Goal: Information Seeking & Learning: Learn about a topic

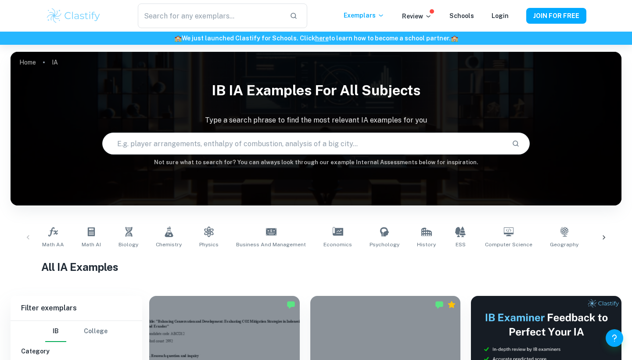
scroll to position [157, 0]
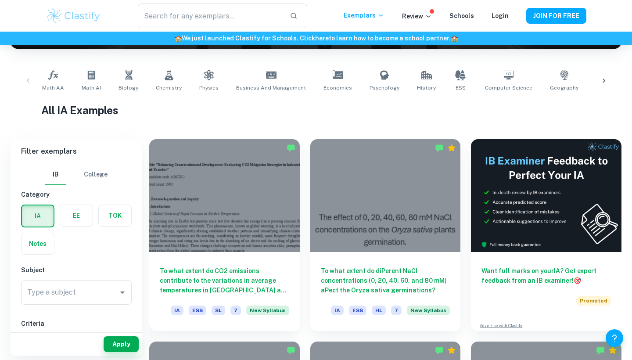
click at [205, 186] on div at bounding box center [224, 195] width 151 height 113
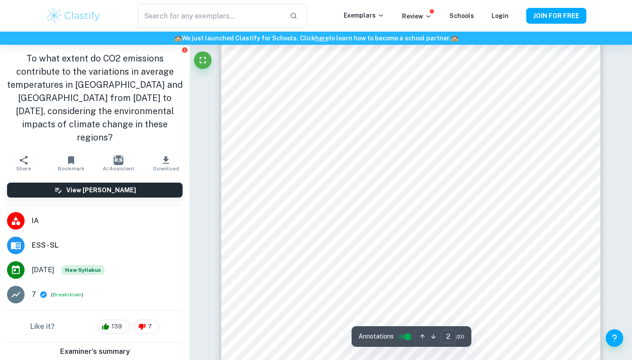
scroll to position [629, 0]
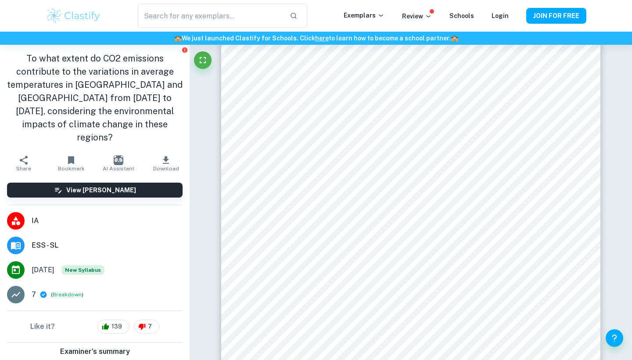
click at [222, 1] on div "​ Exemplars Review Schools Login JOIN FOR FREE" at bounding box center [316, 16] width 632 height 32
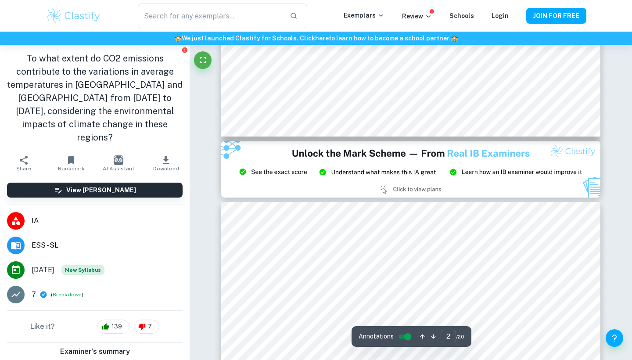
scroll to position [966, 0]
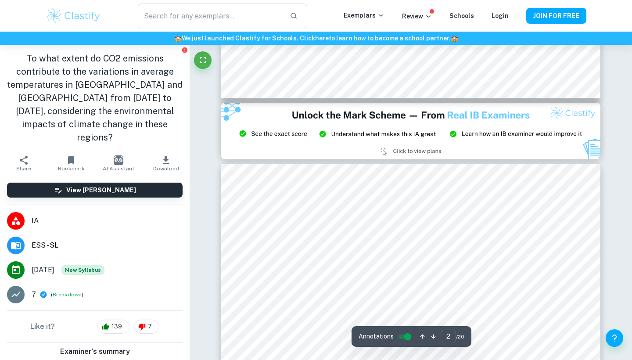
type input "3"
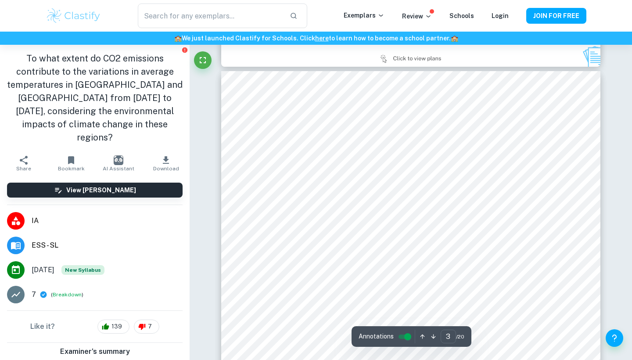
scroll to position [1096, 0]
